Goal: Communication & Community: Answer question/provide support

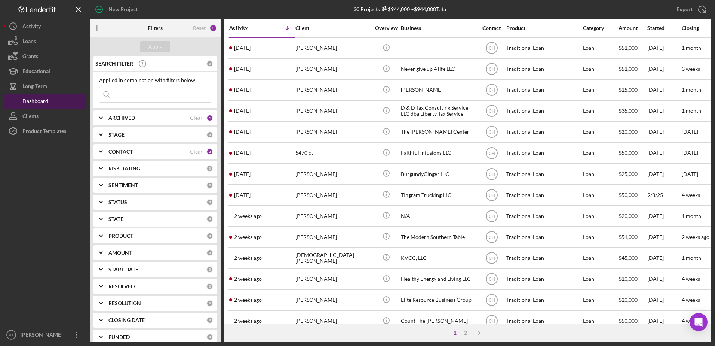
click at [38, 101] on div "Dashboard" at bounding box center [35, 102] width 26 height 17
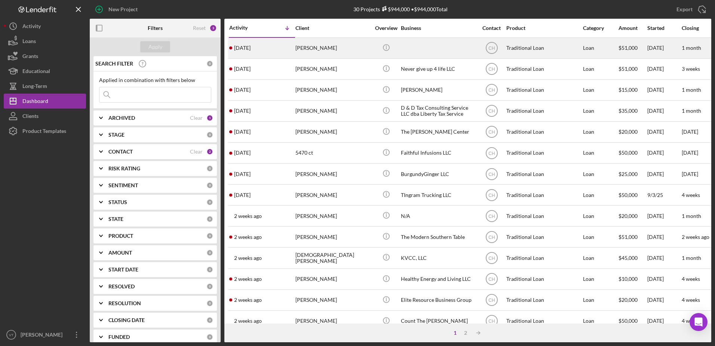
click at [247, 46] on time "[DATE]" at bounding box center [242, 48] width 16 height 6
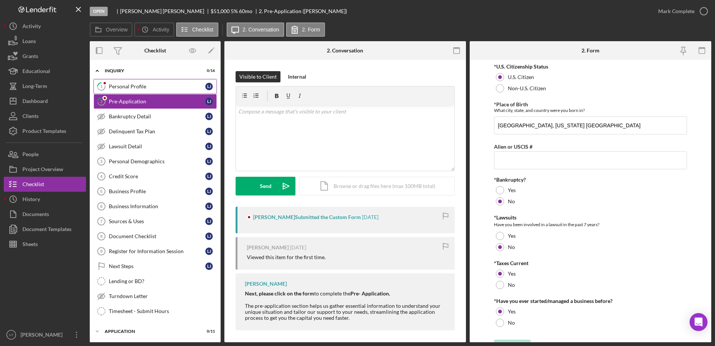
click at [167, 89] on link "1 Personal Profile [PERSON_NAME]" at bounding box center [155, 86] width 123 height 15
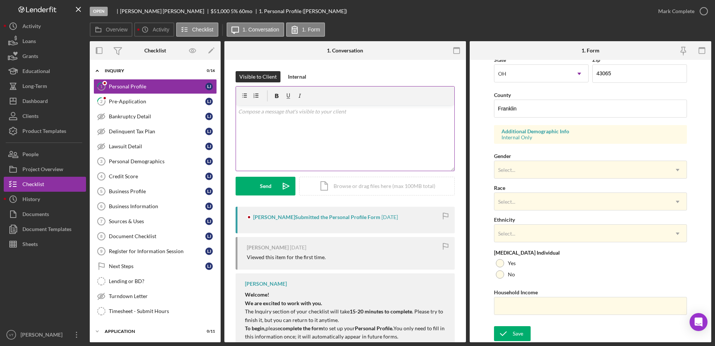
click at [279, 136] on div "v Color teal Color pink Remove color Add row above Add row below Add column bef…" at bounding box center [345, 137] width 218 height 65
click at [279, 108] on p "Good Afternoon?" at bounding box center [345, 111] width 214 height 8
click at [292, 120] on p "Are you a veteran?" at bounding box center [345, 122] width 214 height 8
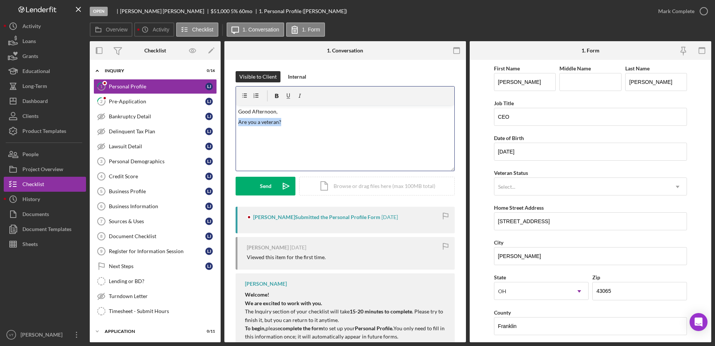
drag, startPoint x: 289, startPoint y: 121, endPoint x: 223, endPoint y: 119, distance: 66.2
click at [223, 119] on div "Overview Internal Workflow Stage Open Icon/Dropdown Arrow Archive (can unarchiv…" at bounding box center [401, 191] width 622 height 301
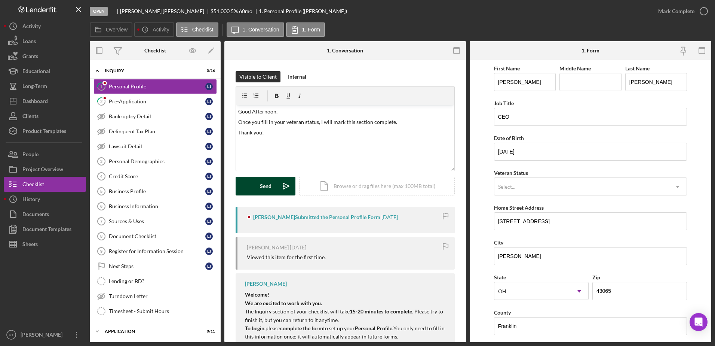
click at [269, 184] on div "Send" at bounding box center [266, 186] width 12 height 19
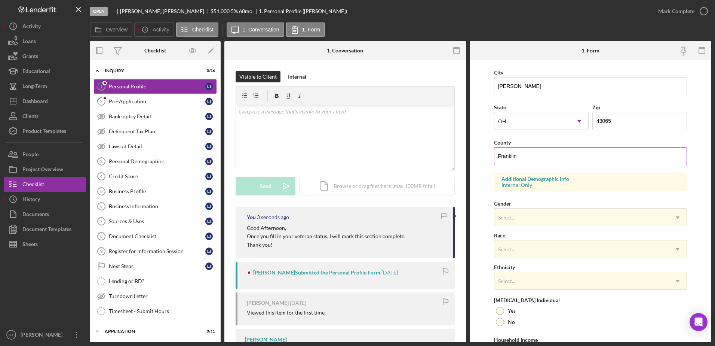
scroll to position [187, 0]
